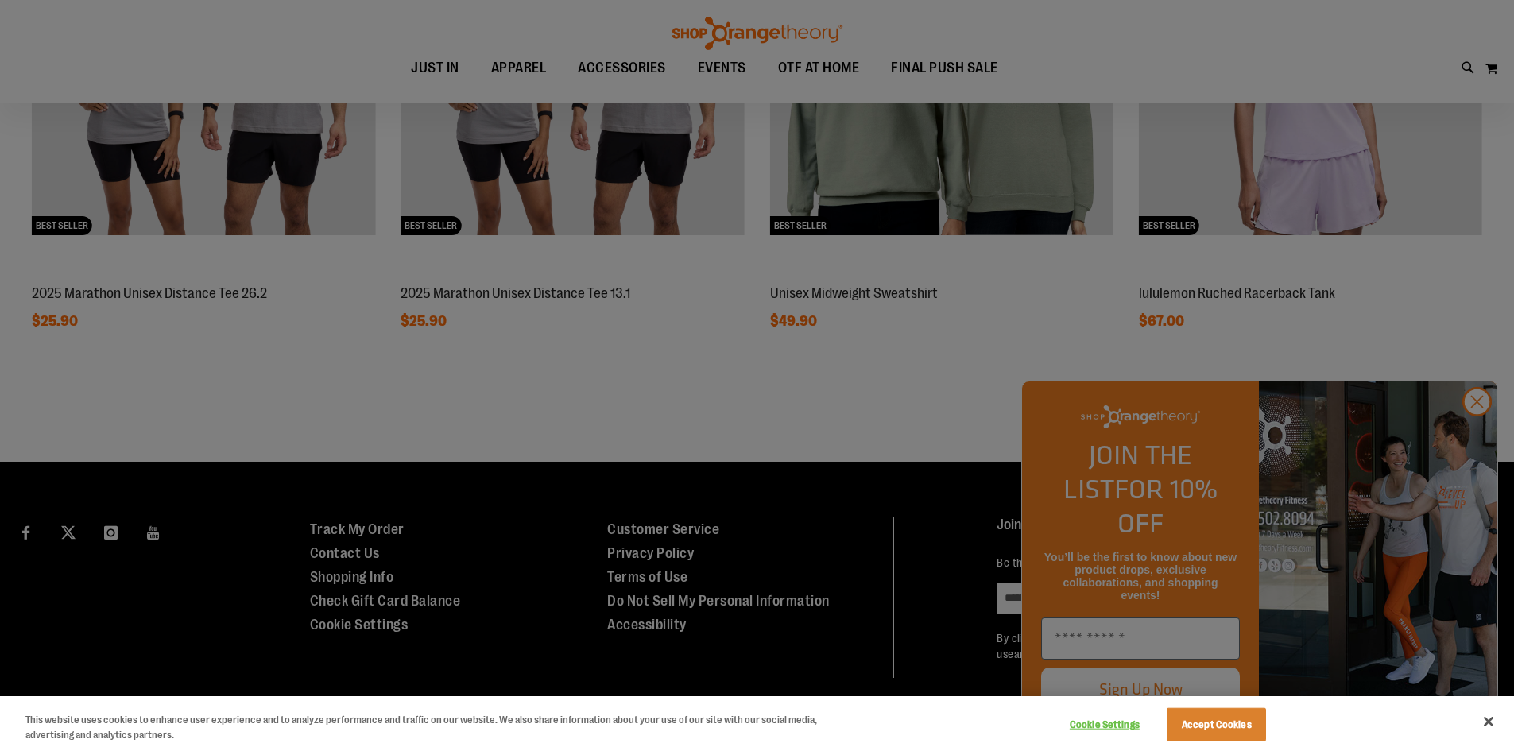
scroll to position [1660, 0]
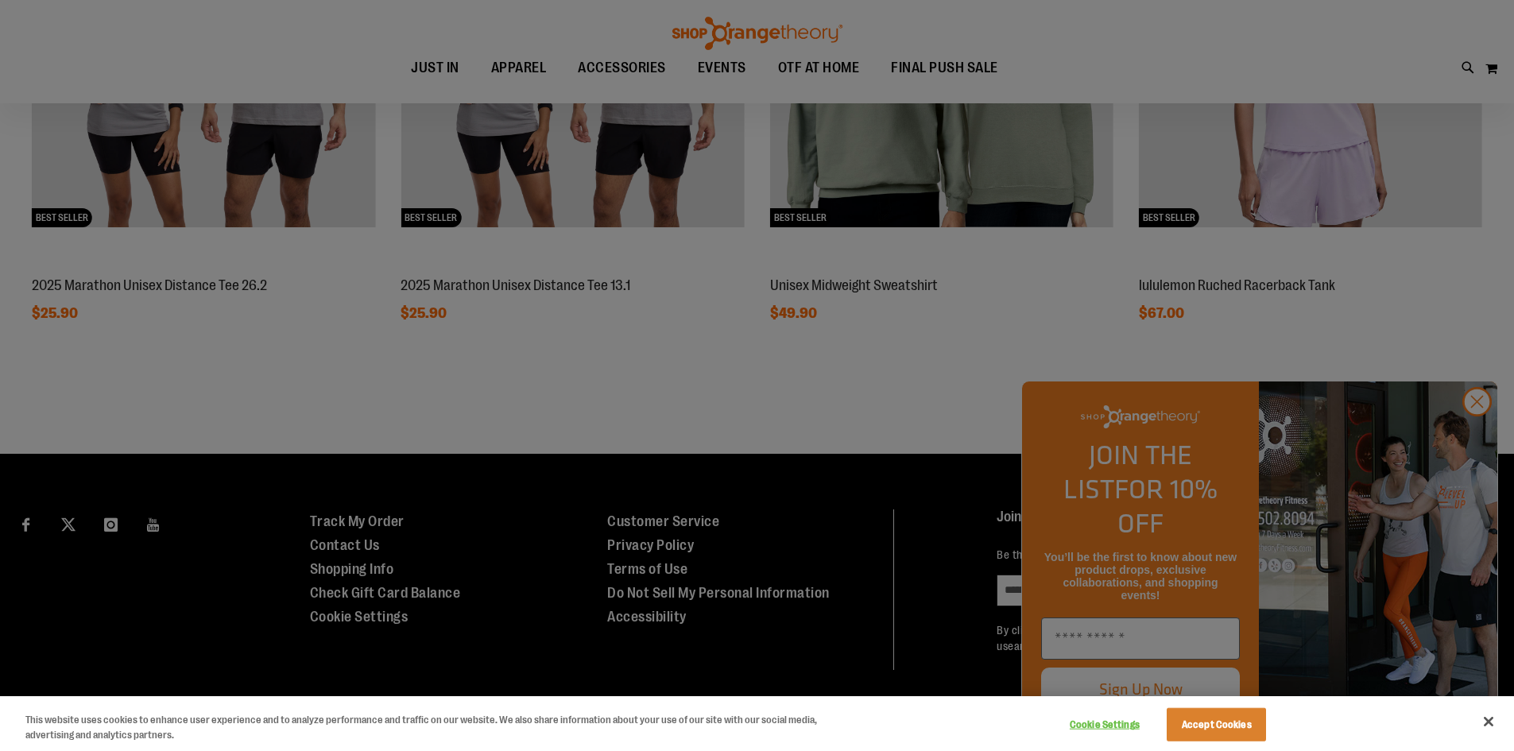
click at [1476, 437] on div at bounding box center [757, 375] width 1514 height 751
click at [1480, 440] on div at bounding box center [757, 375] width 1514 height 751
drag, startPoint x: 1205, startPoint y: 727, endPoint x: 1219, endPoint y: 717, distance: 17.6
click at [1205, 726] on button "Accept Cookies" at bounding box center [1216, 724] width 99 height 33
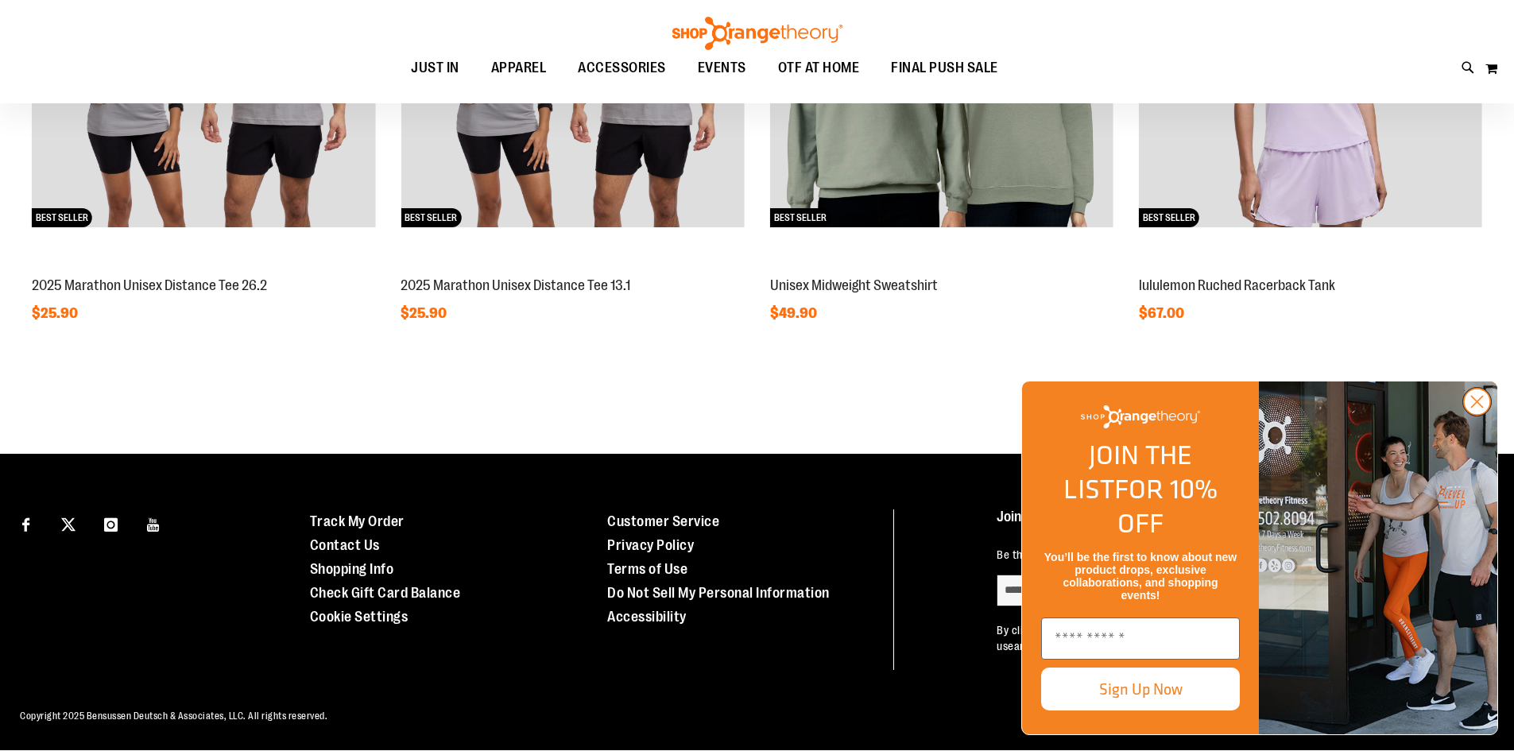
click at [1474, 408] on icon "Close dialog" at bounding box center [1477, 402] width 11 height 11
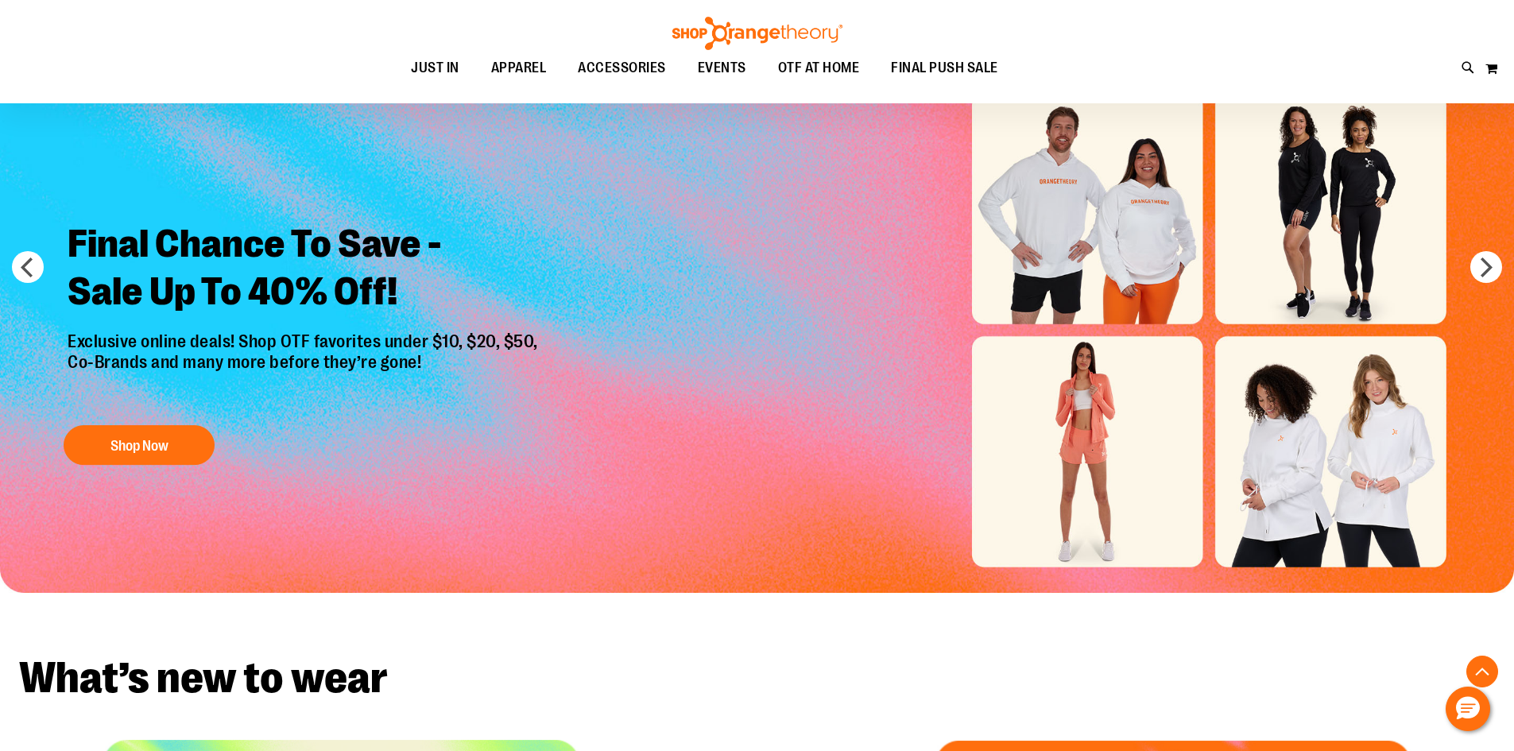
scroll to position [0, 0]
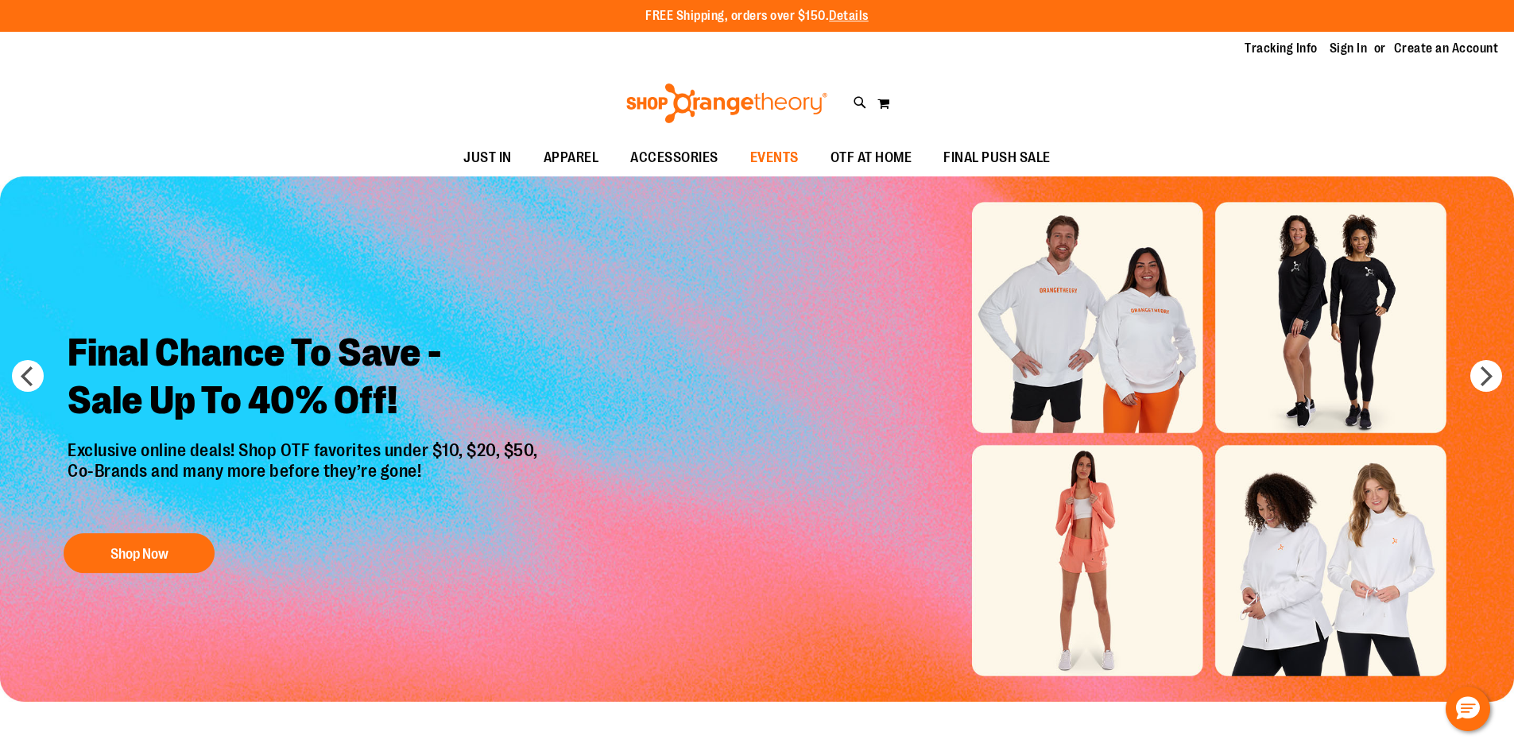
click at [777, 164] on span "EVENTS" at bounding box center [774, 158] width 48 height 36
click at [778, 149] on span "EVENTS" at bounding box center [774, 158] width 48 height 36
click at [778, 161] on span "EVENTS" at bounding box center [774, 158] width 48 height 36
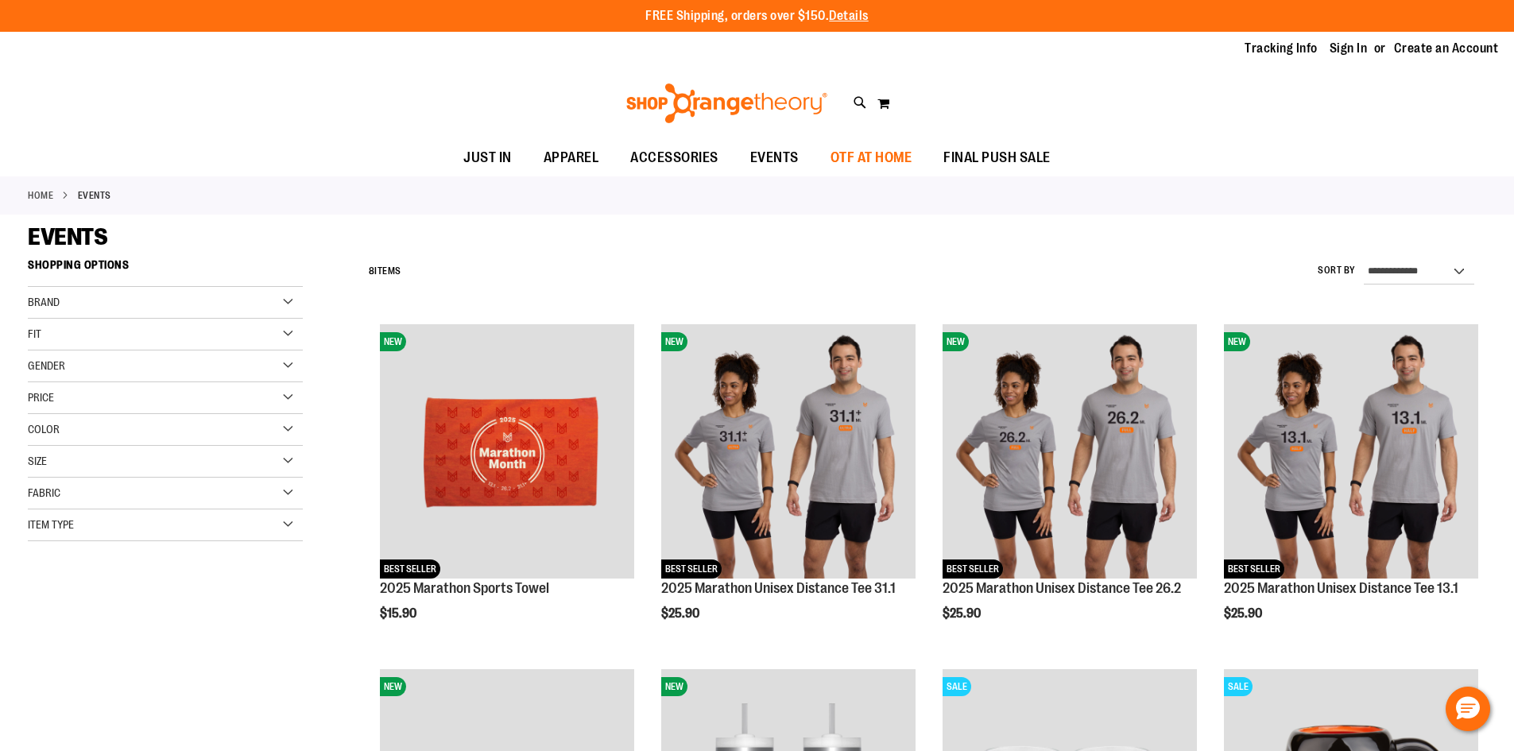
click at [888, 151] on span "OTF AT HOME" at bounding box center [872, 158] width 82 height 36
click at [903, 161] on span "OTF AT HOME" at bounding box center [872, 158] width 82 height 36
